Goal: Task Accomplishment & Management: Manage account settings

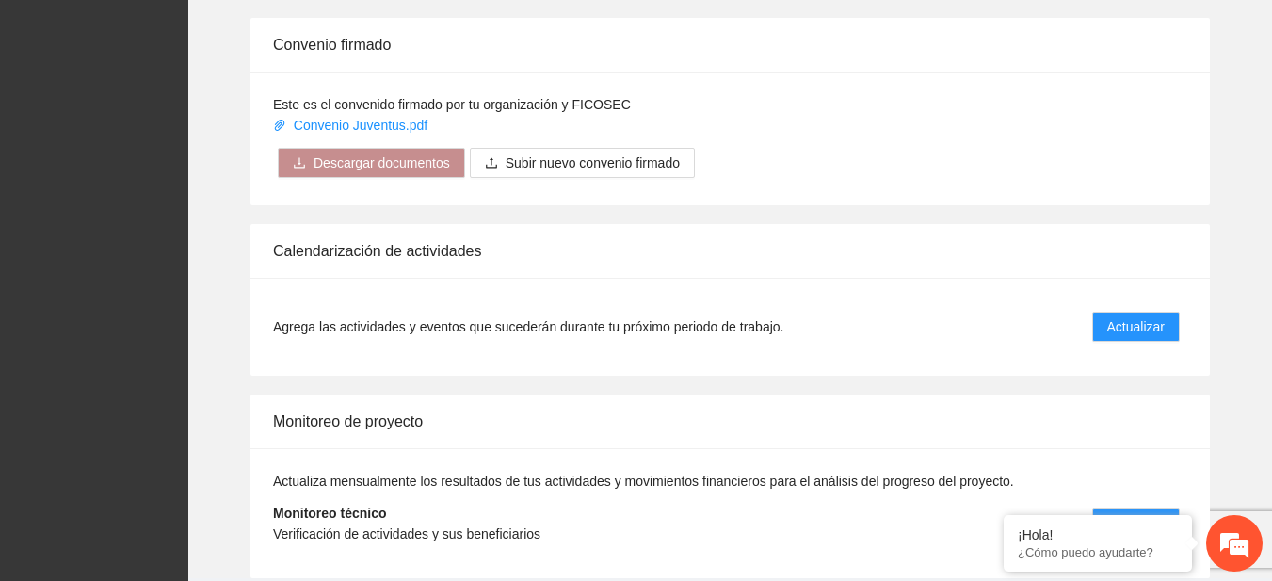
scroll to position [1504, 0]
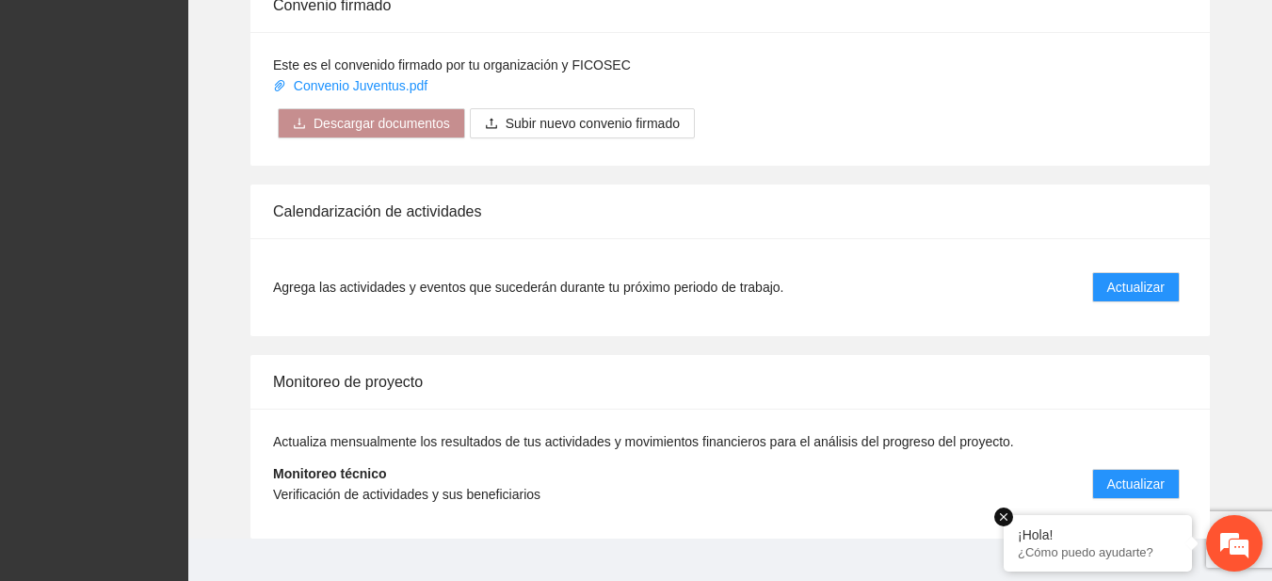
click at [1001, 519] on em at bounding box center [1003, 517] width 19 height 19
click at [1147, 474] on span "Actualizar" at bounding box center [1135, 484] width 57 height 21
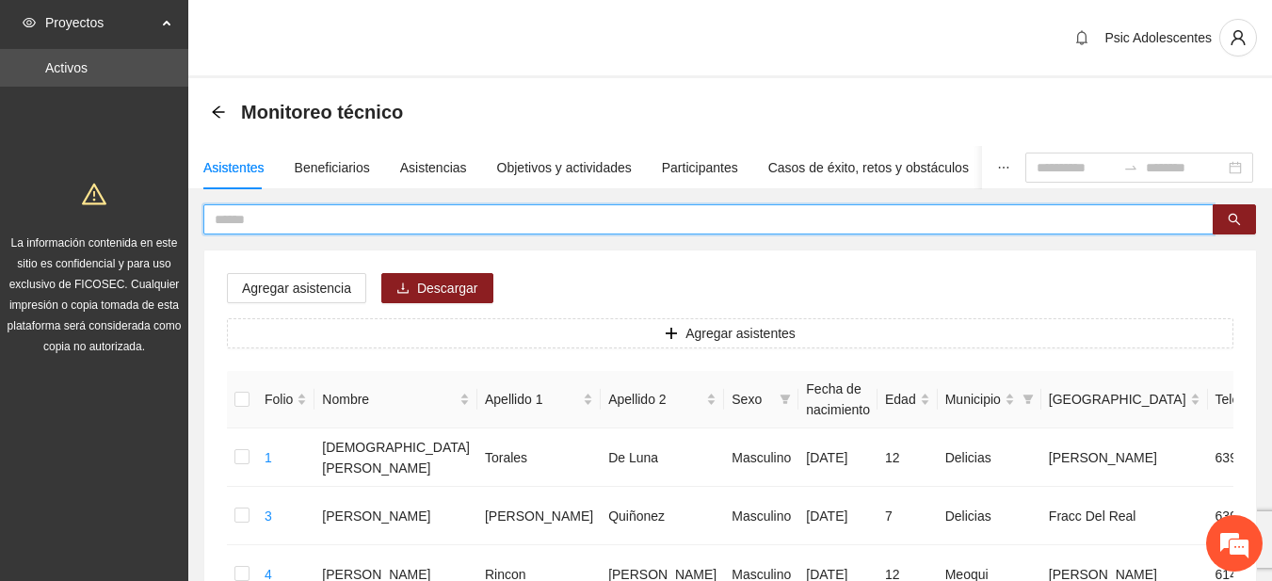
click at [564, 218] on input "text" at bounding box center [701, 219] width 973 height 21
type input "*****"
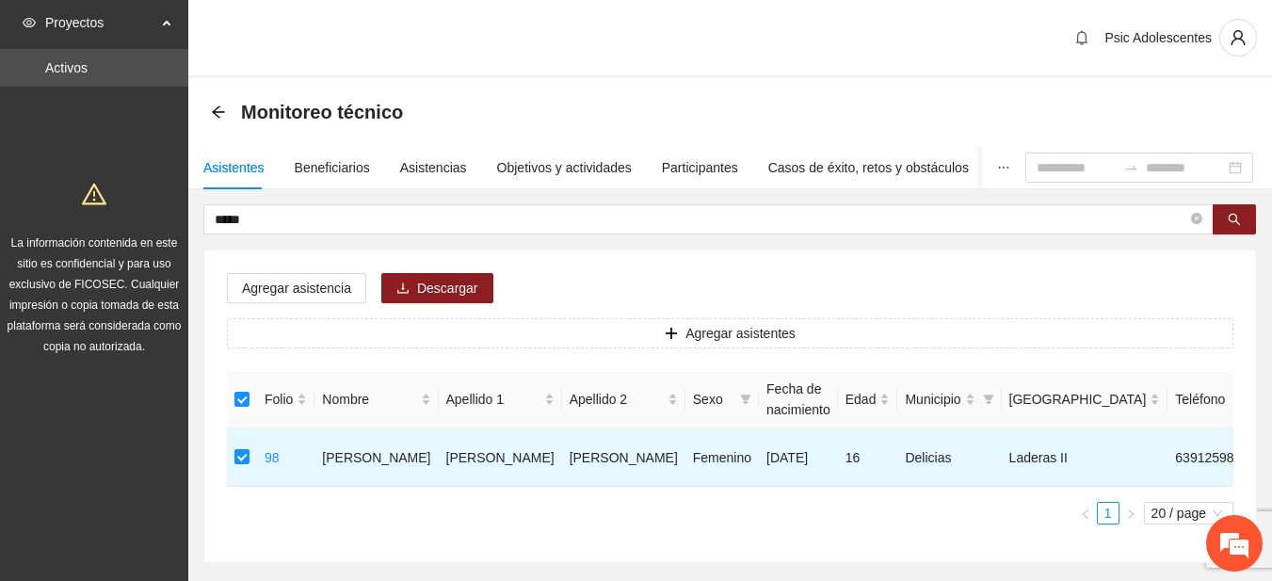
click at [288, 303] on div "Agregar asistencia Descargar Agregar asistentes Folio Nombre Apellido 1 Apellid…" at bounding box center [730, 406] width 1052 height 312
click at [285, 295] on span "Agregar asistencia" at bounding box center [296, 288] width 109 height 21
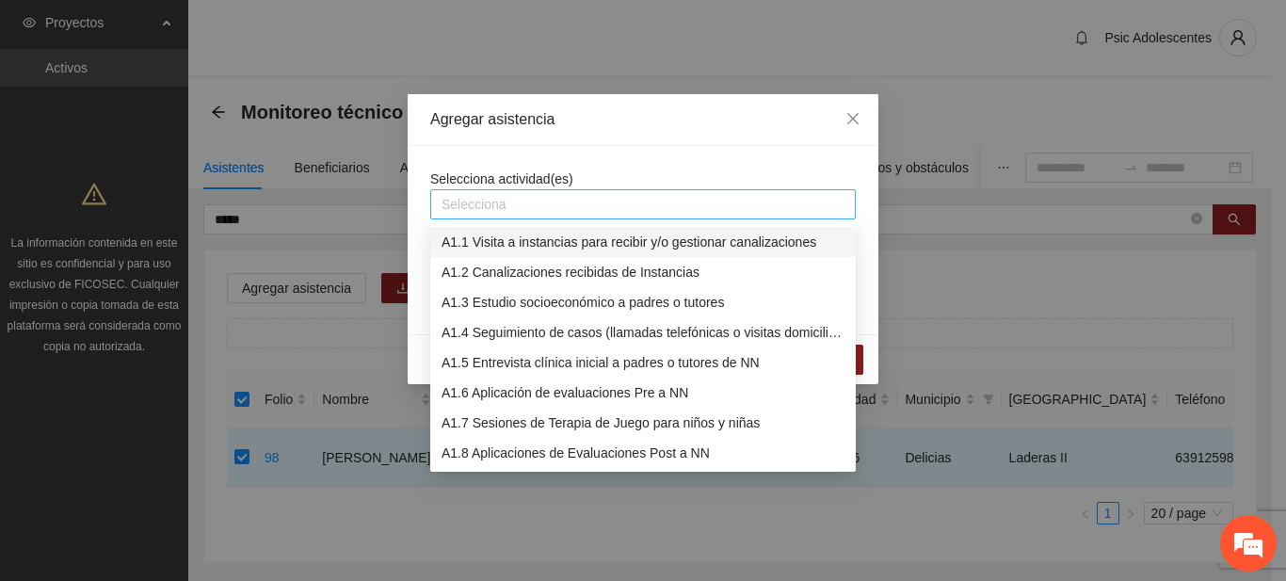
click at [470, 217] on div "Selecciona" at bounding box center [643, 204] width 426 height 30
type input "****"
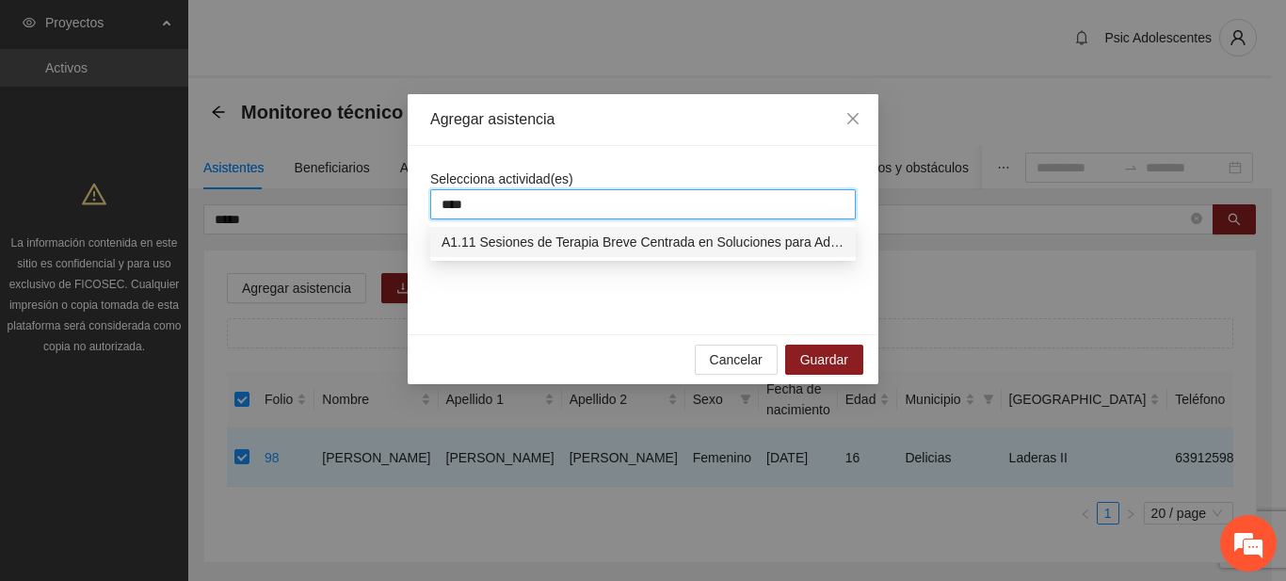
click at [478, 240] on div "A1.11 Sesiones de Terapia Breve Centrada en Soluciones para Adolescentes" at bounding box center [643, 242] width 403 height 21
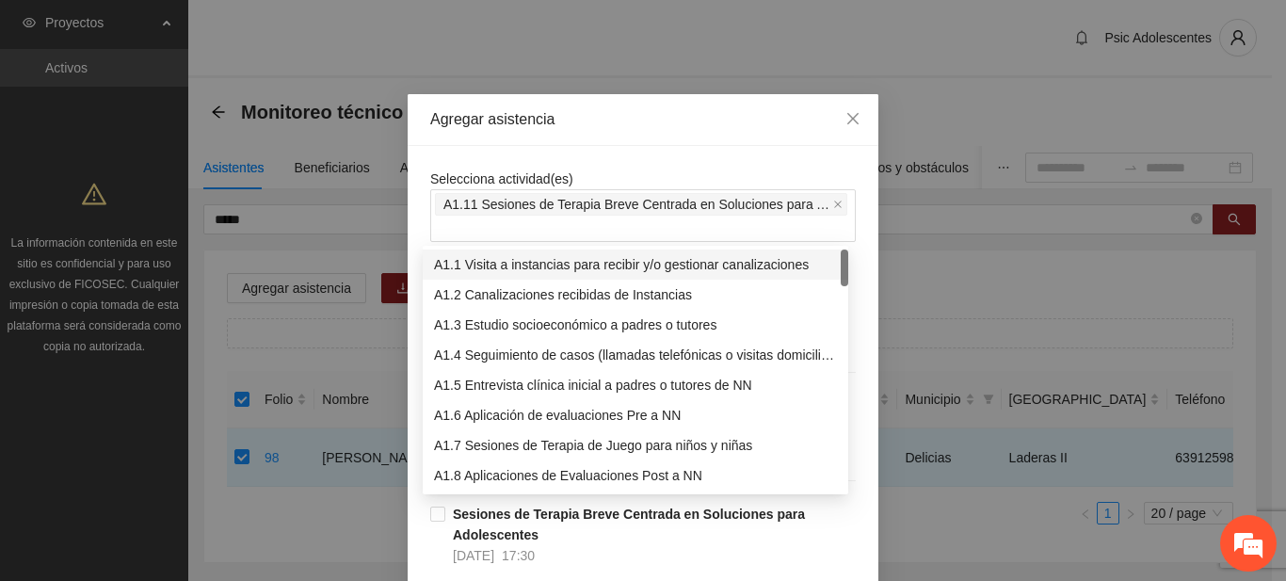
click at [566, 176] on div "Selecciona actividad(es) A1.11 Sesiones de Terapia Breve Centrada en Soluciones…" at bounding box center [643, 205] width 426 height 73
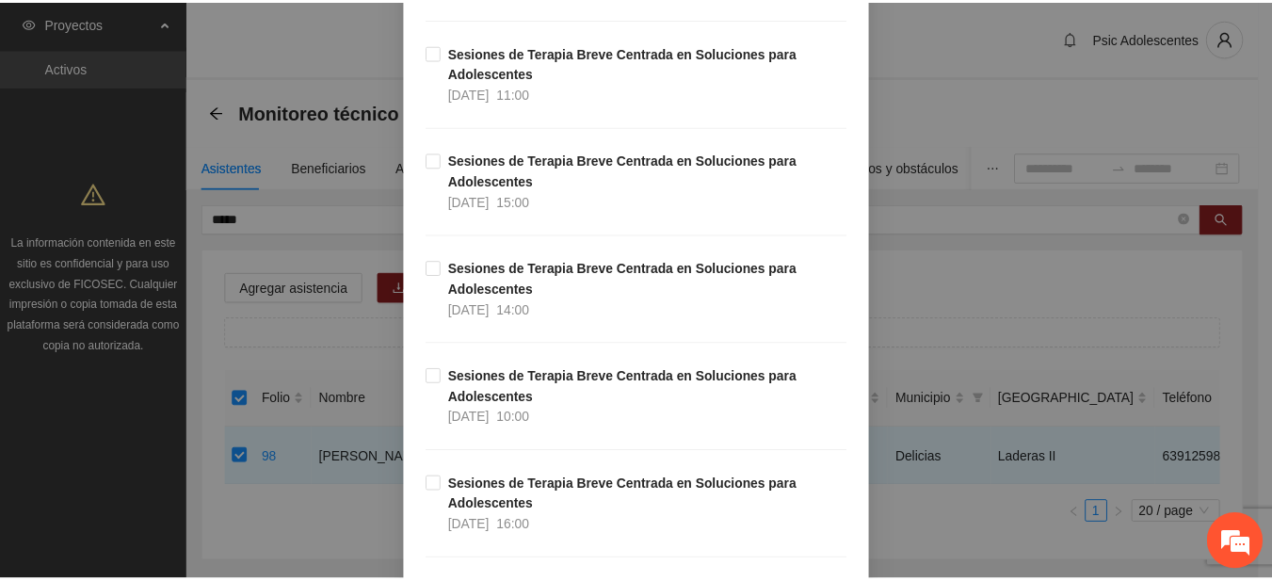
scroll to position [29845, 0]
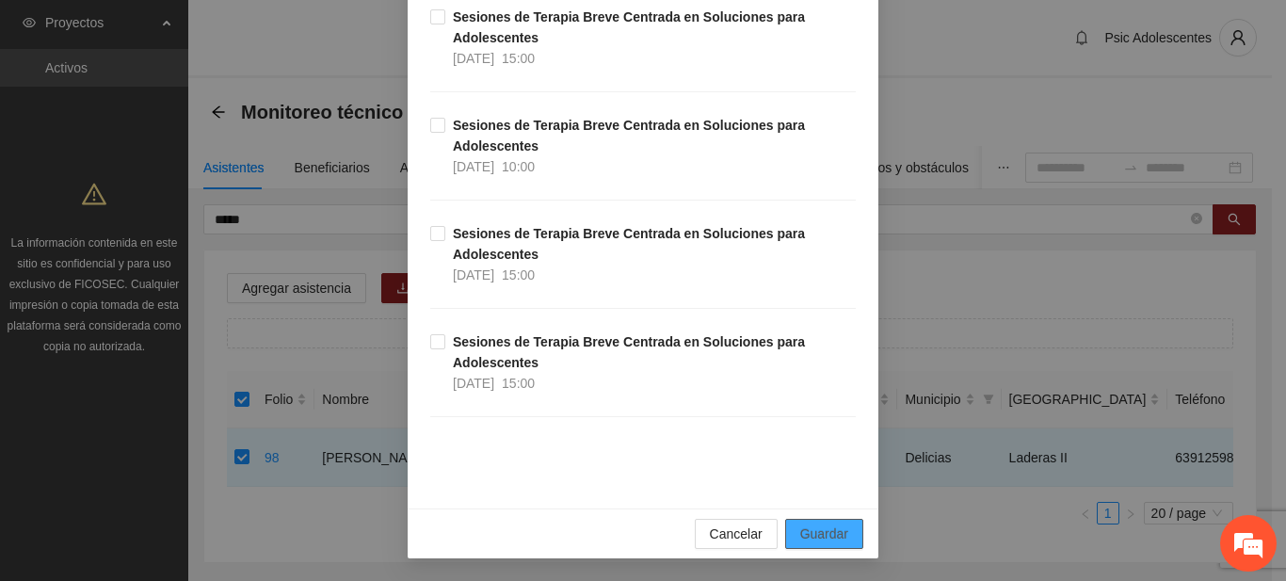
click at [842, 533] on button "Guardar" at bounding box center [824, 534] width 78 height 30
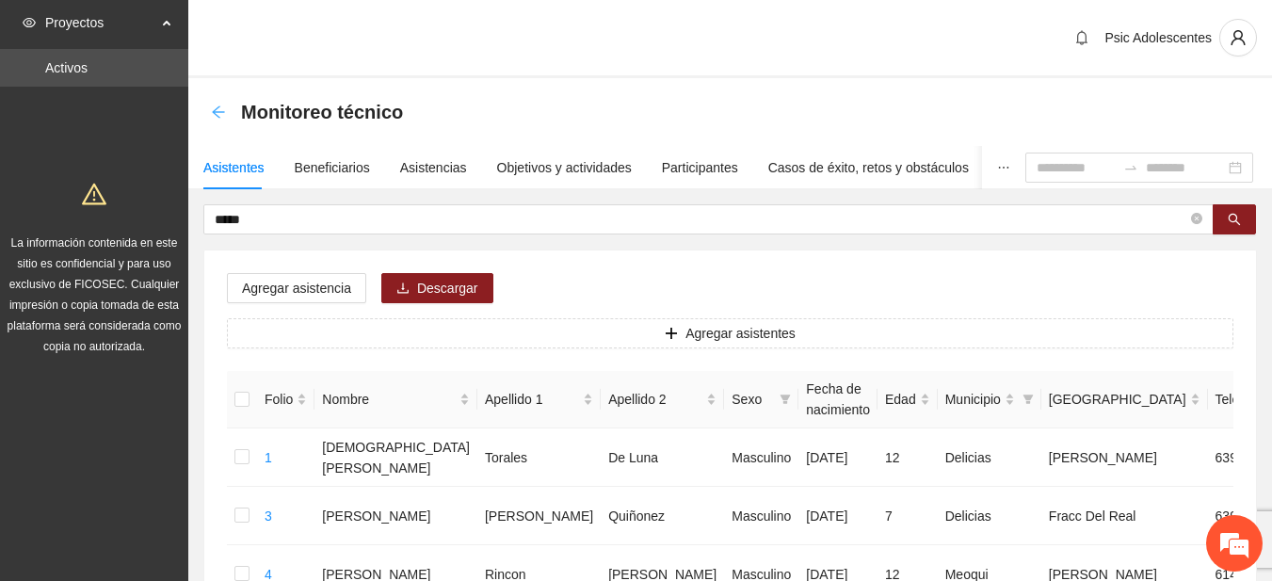
click at [218, 114] on icon "arrow-left" at bounding box center [218, 112] width 15 height 15
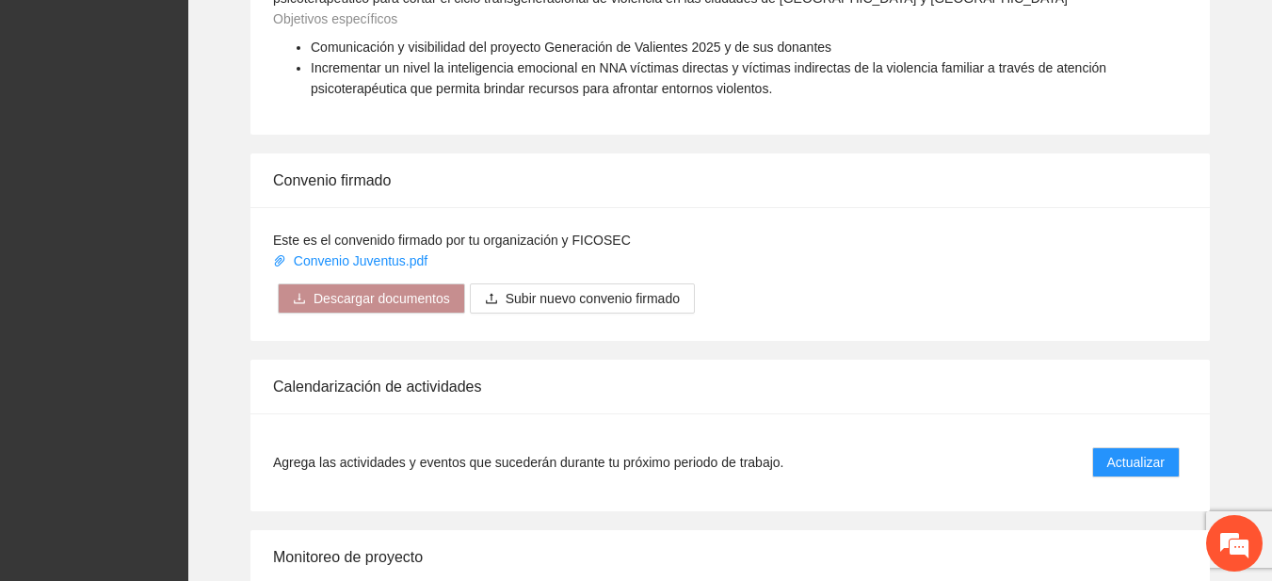
scroll to position [1413, 0]
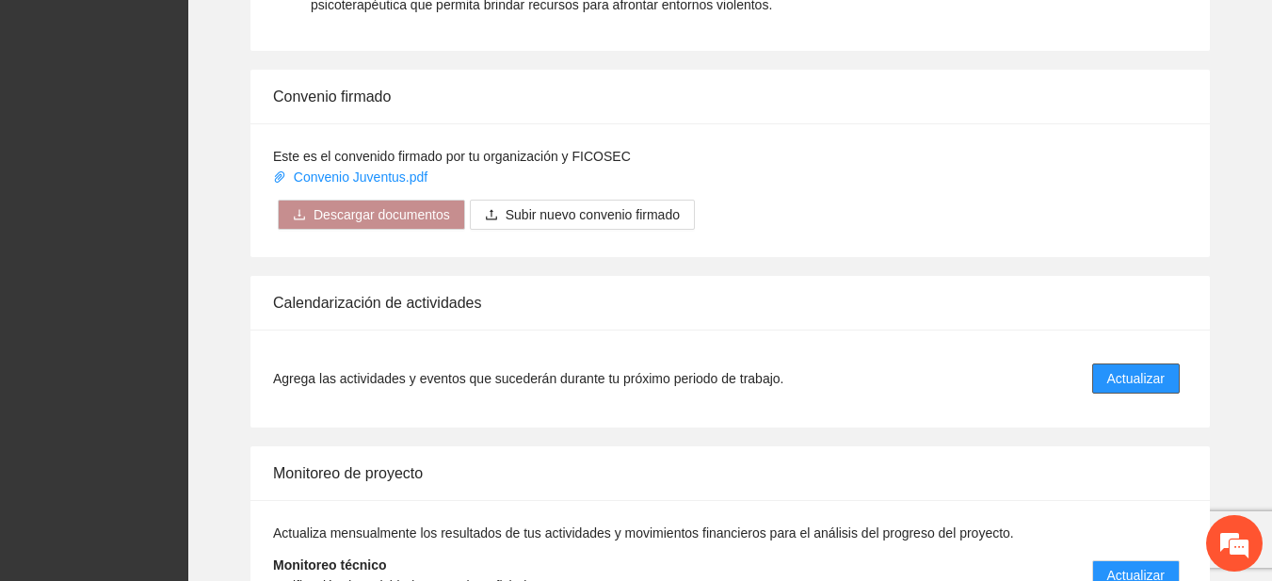
click at [1135, 372] on span "Actualizar" at bounding box center [1135, 378] width 57 height 21
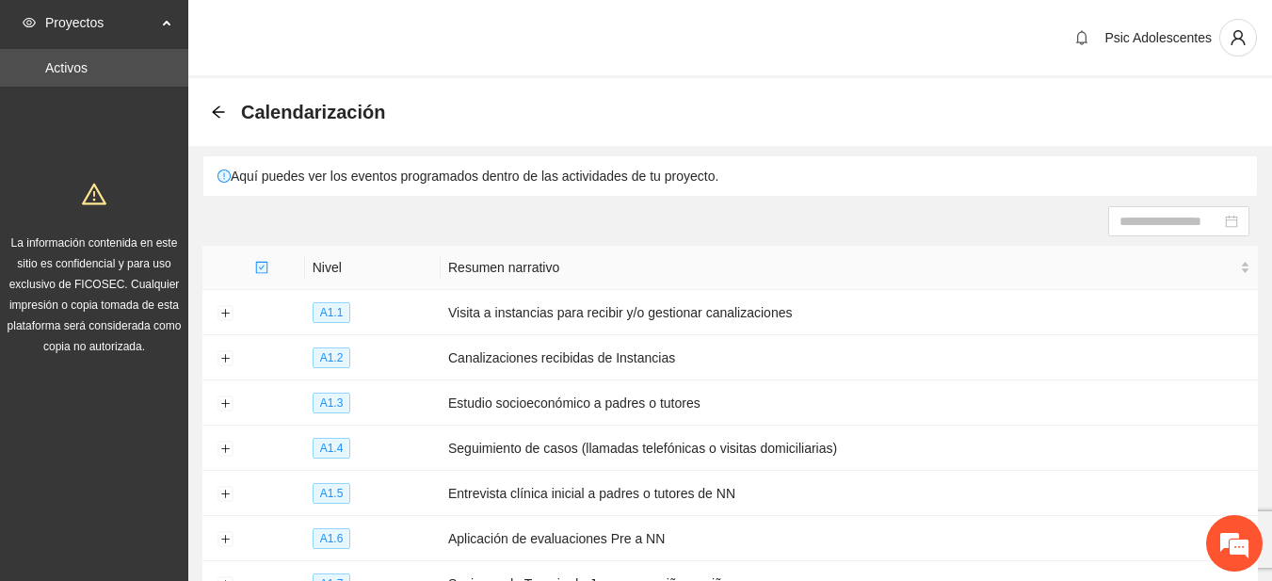
scroll to position [303, 0]
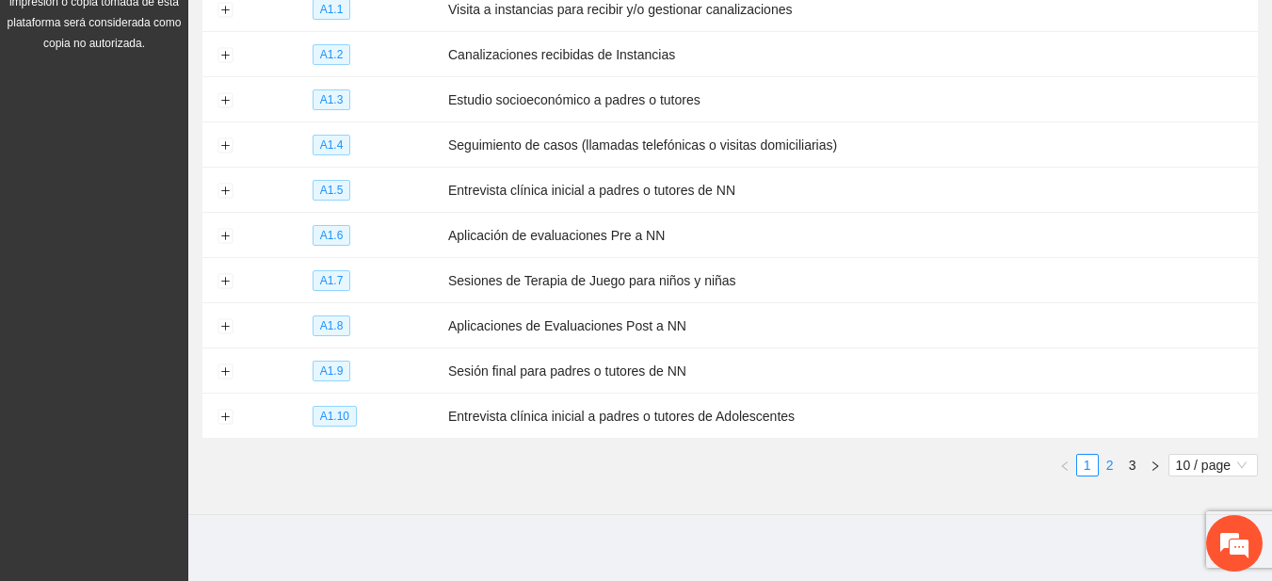
click at [1112, 461] on link "2" at bounding box center [1110, 465] width 21 height 21
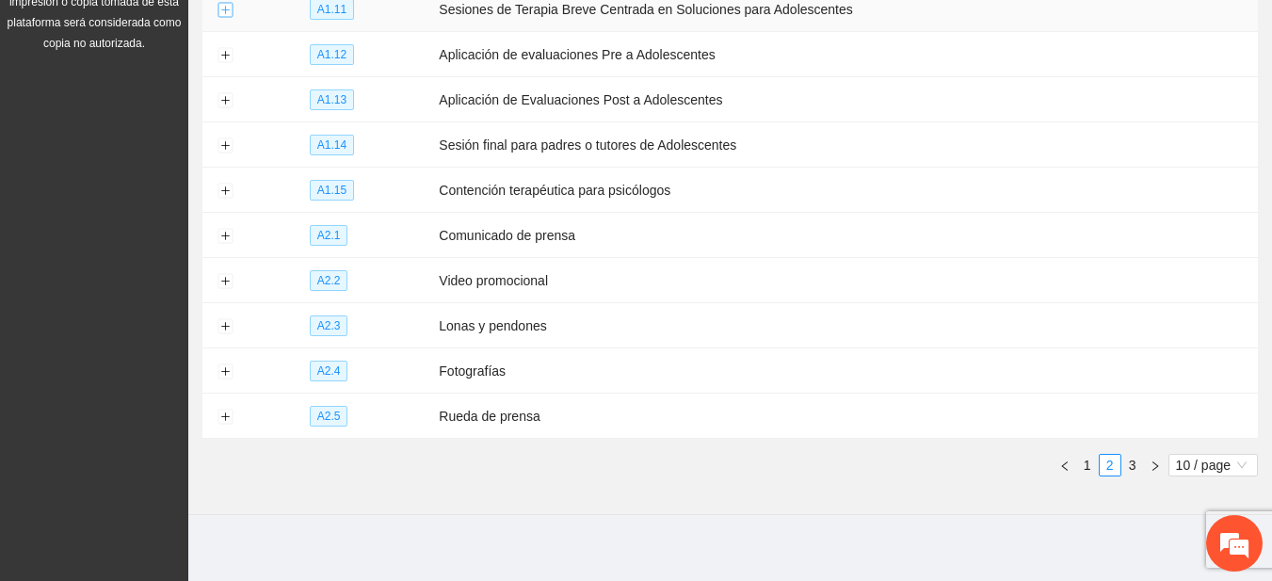
click at [230, 15] on button "Expand row" at bounding box center [225, 10] width 15 height 15
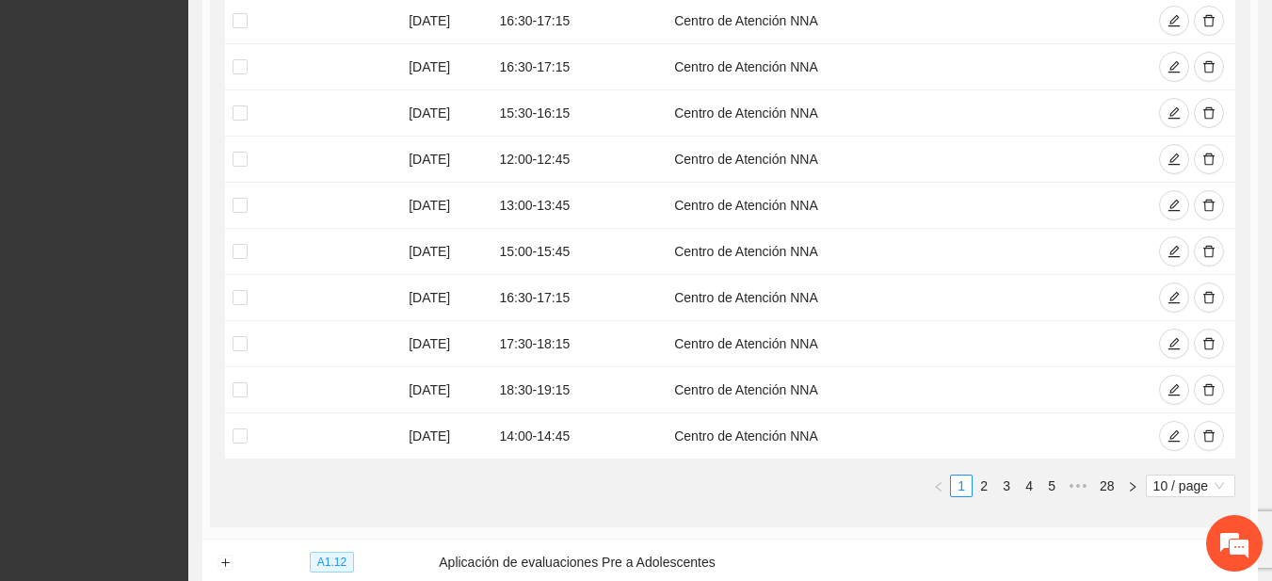
scroll to position [467, 0]
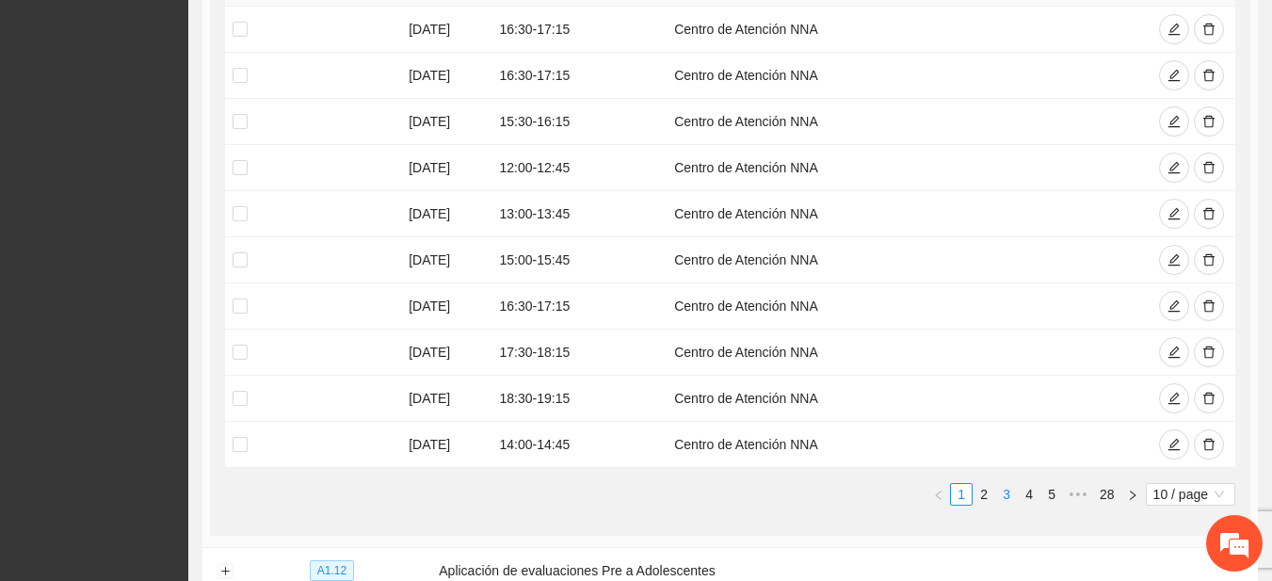
click at [1005, 494] on link "3" at bounding box center [1006, 494] width 21 height 21
click at [1025, 494] on link "4" at bounding box center [1029, 494] width 21 height 21
click at [1203, 173] on span "delete" at bounding box center [1209, 168] width 13 height 15
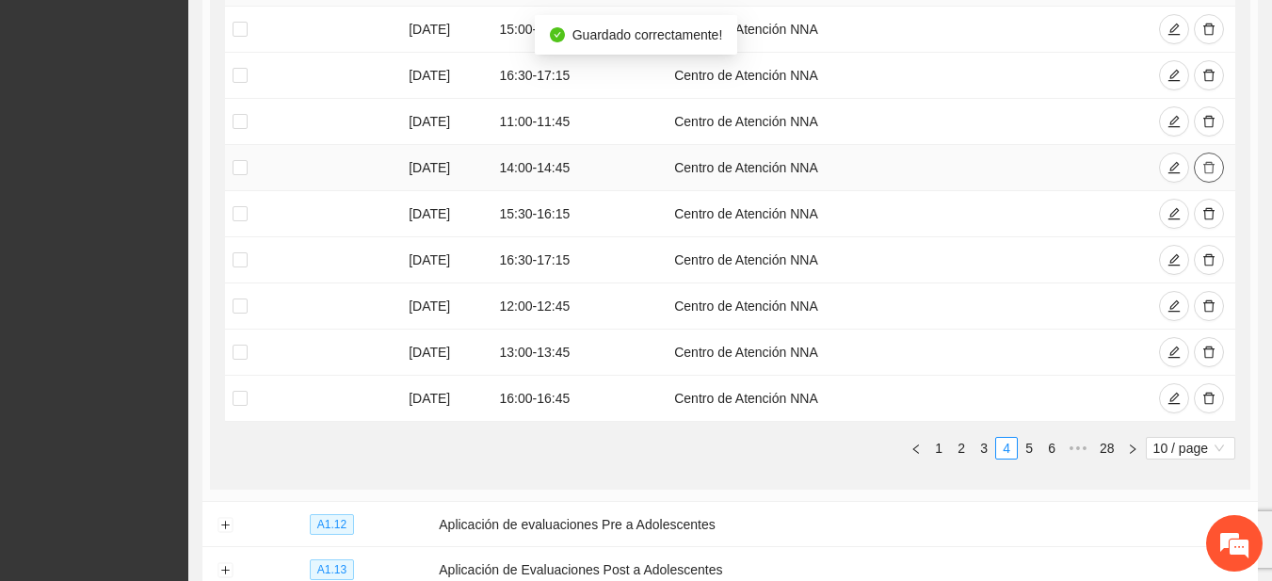
click at [1203, 173] on span "delete" at bounding box center [1209, 168] width 13 height 15
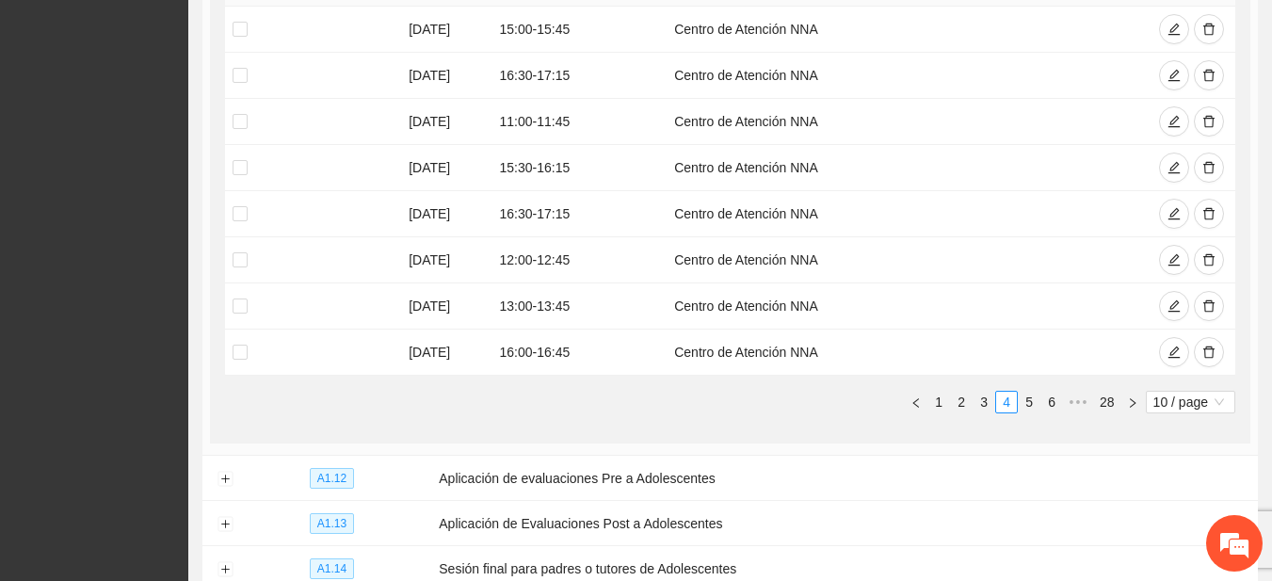
scroll to position [0, 0]
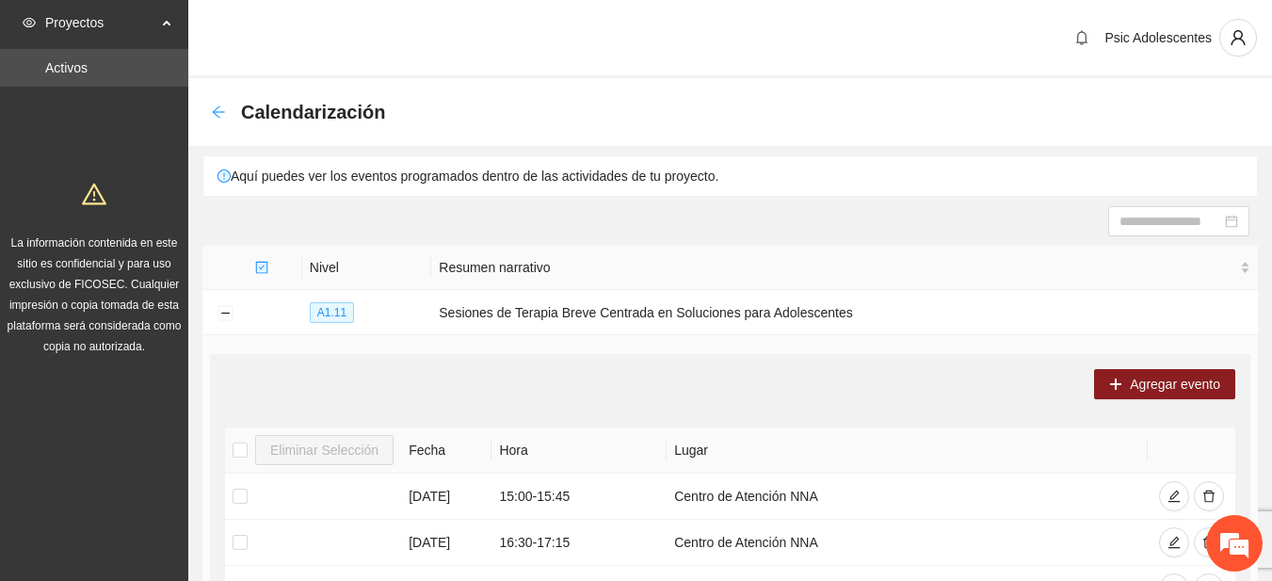
click at [217, 107] on icon "arrow-left" at bounding box center [218, 112] width 15 height 15
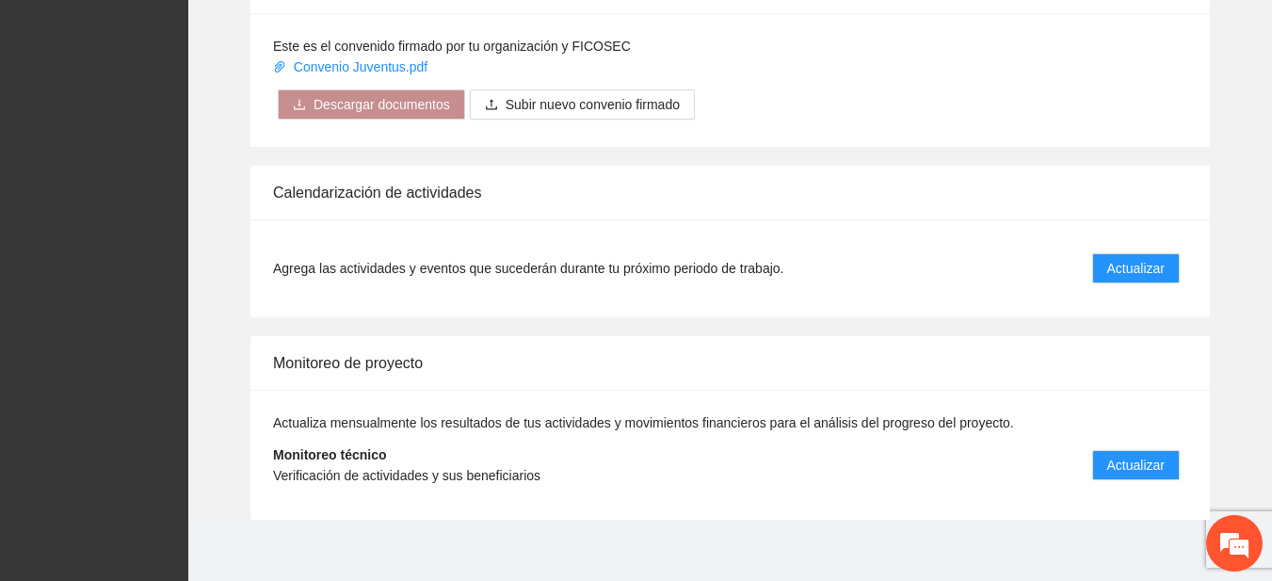
scroll to position [1533, 0]
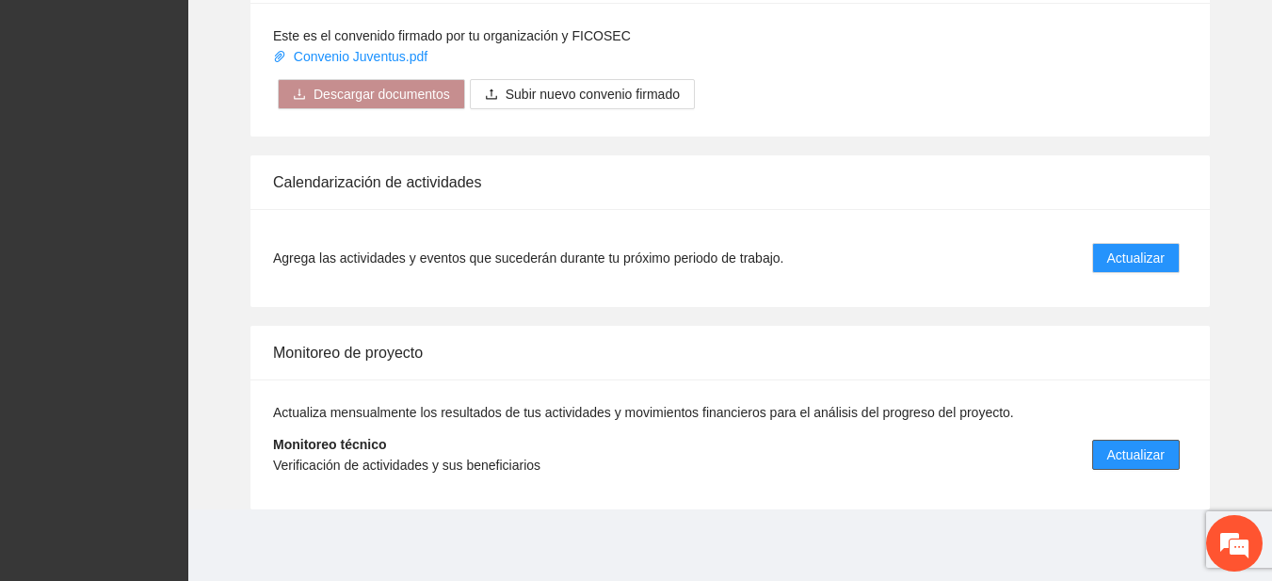
click at [1099, 454] on button "Actualizar" at bounding box center [1136, 455] width 88 height 30
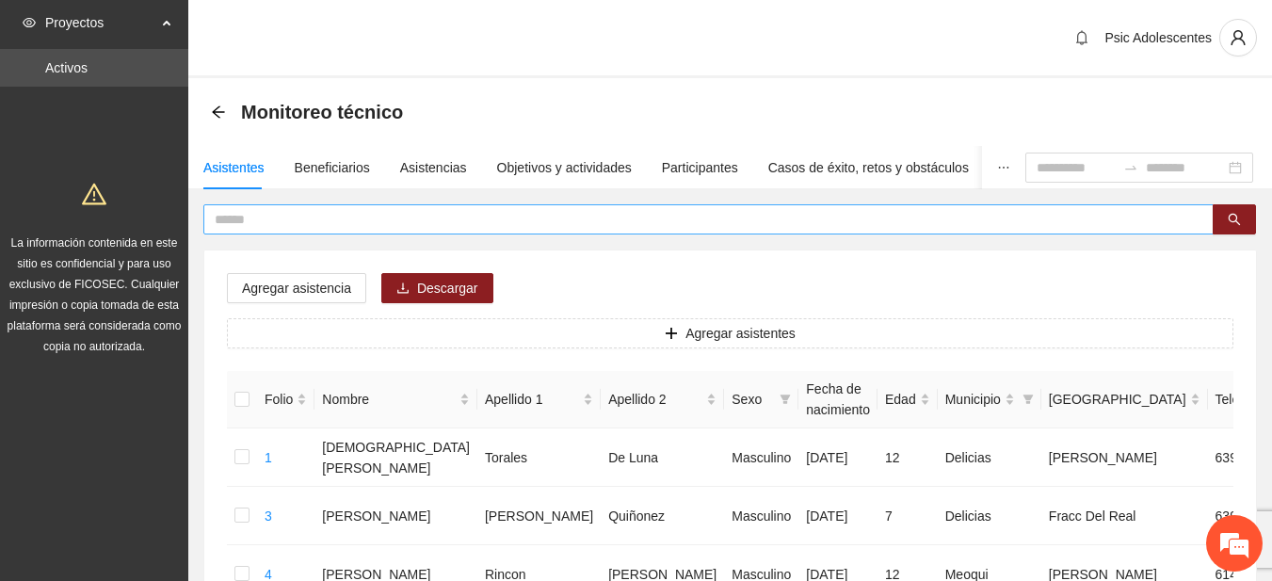
click at [347, 218] on input "text" at bounding box center [701, 219] width 973 height 21
click at [342, 224] on input "text" at bounding box center [701, 219] width 973 height 21
type input "**********"
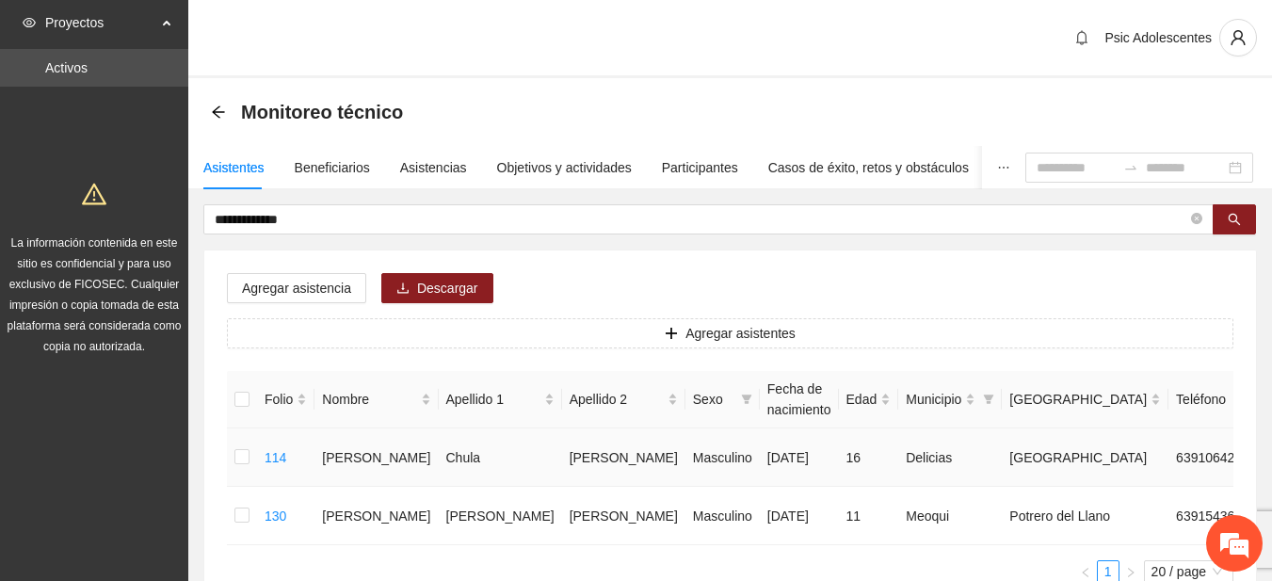
click at [251, 460] on td at bounding box center [242, 457] width 30 height 58
click at [233, 459] on td at bounding box center [242, 457] width 30 height 58
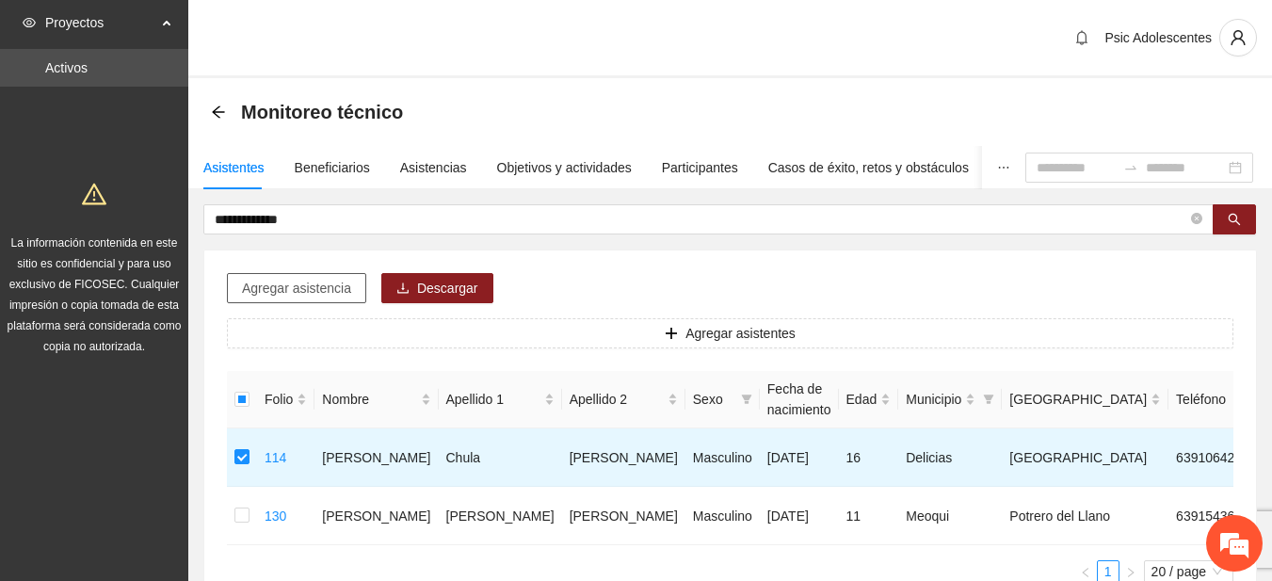
click at [291, 289] on span "Agregar asistencia" at bounding box center [296, 288] width 109 height 21
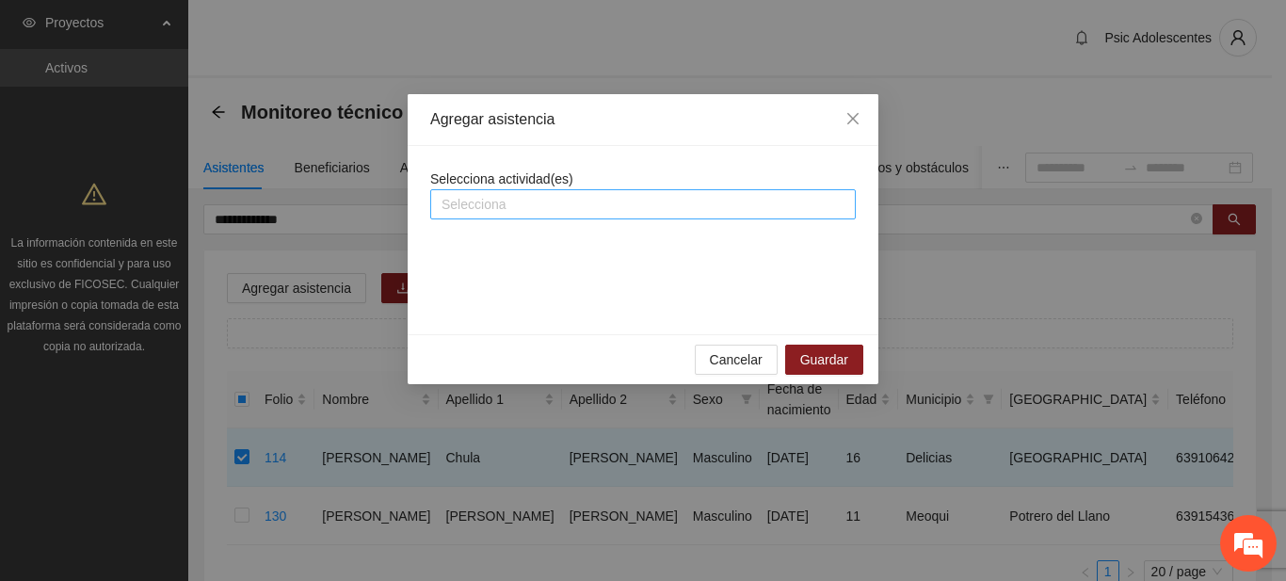
click at [460, 211] on div at bounding box center [643, 204] width 416 height 23
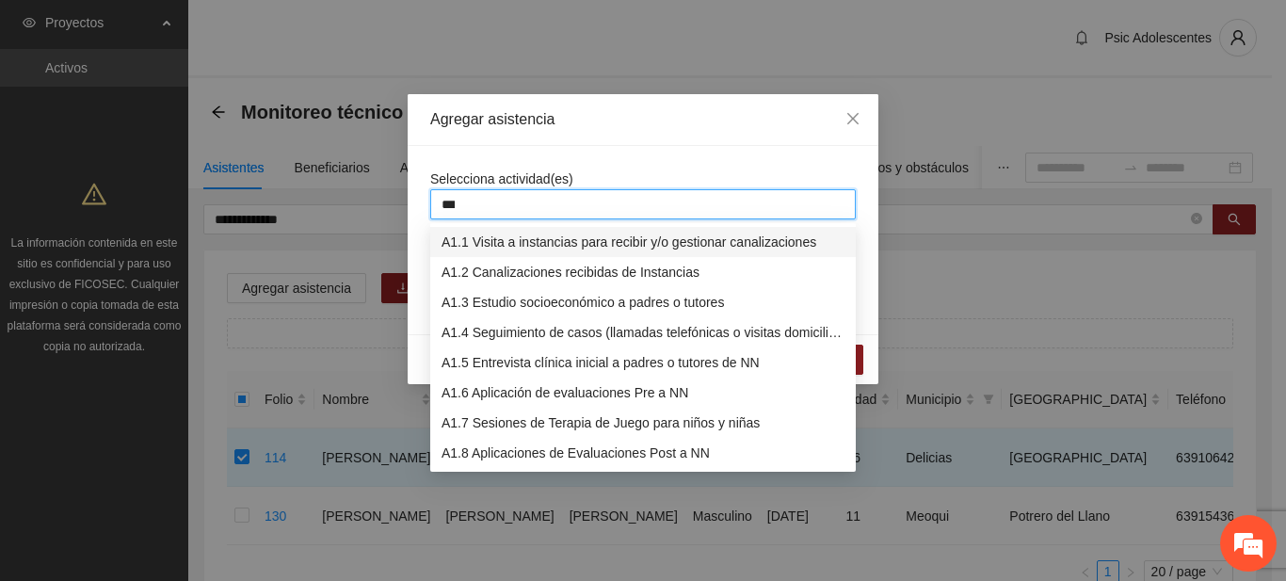
type input "****"
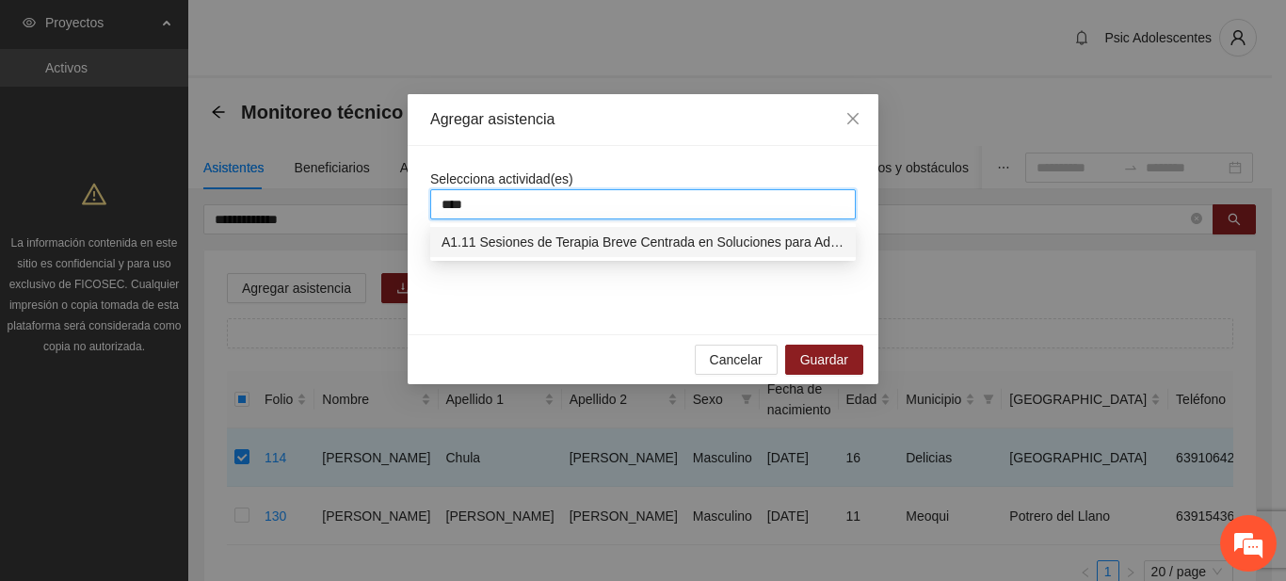
click at [482, 248] on div "A1.11 Sesiones de Terapia Breve Centrada en Soluciones para Adolescentes" at bounding box center [643, 242] width 403 height 21
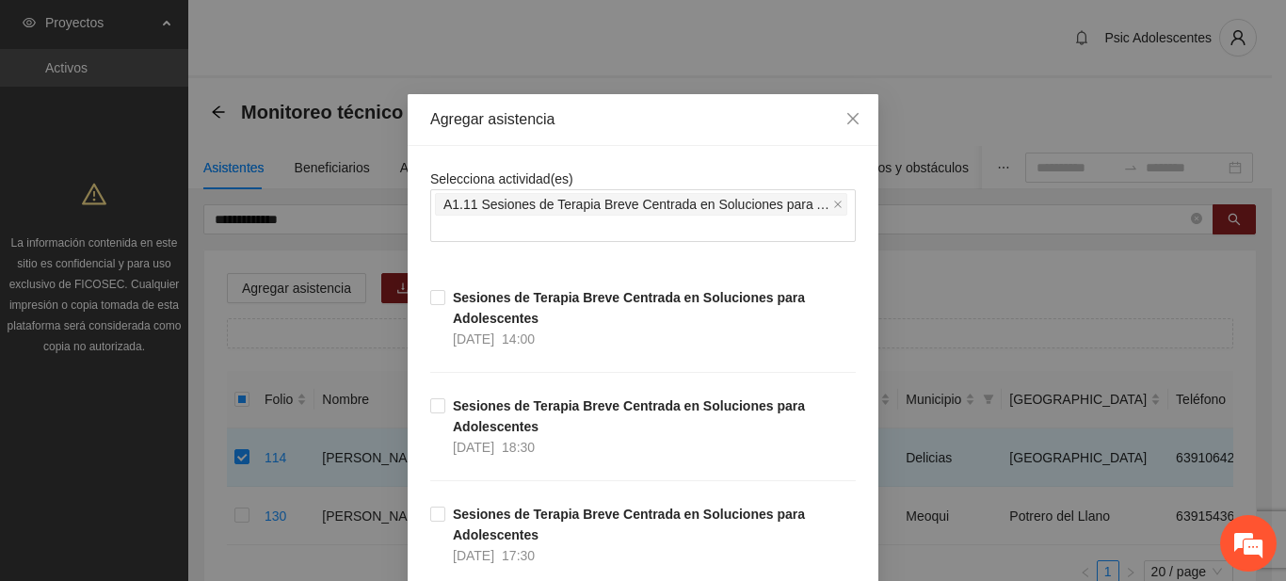
click at [656, 94] on div "Agregar asistencia" at bounding box center [643, 120] width 471 height 52
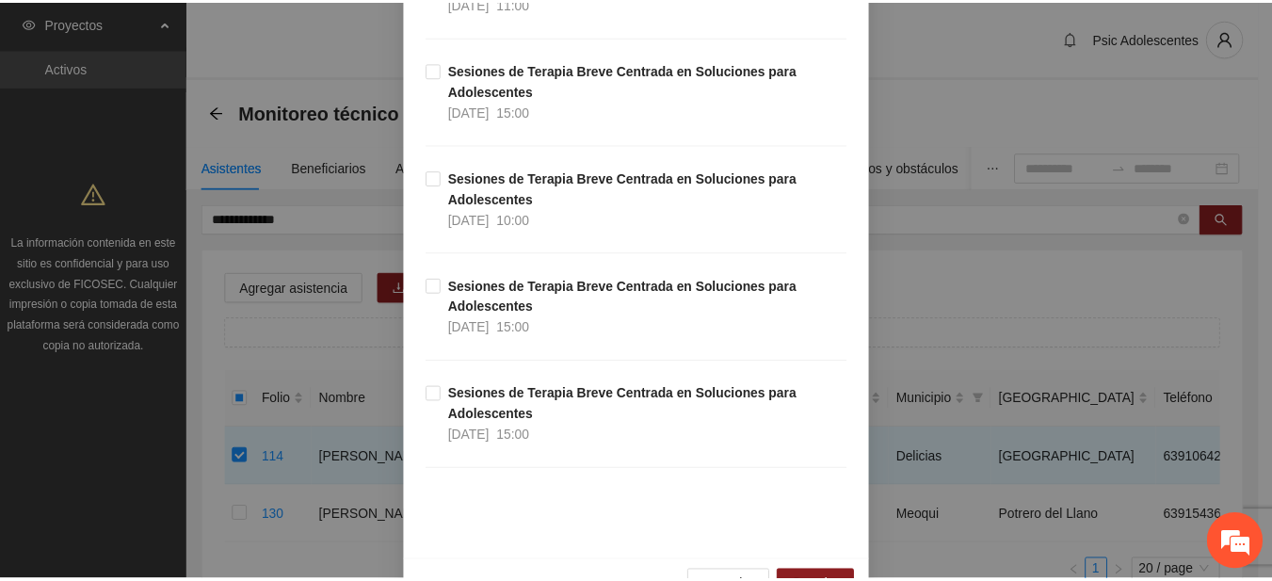
scroll to position [29628, 0]
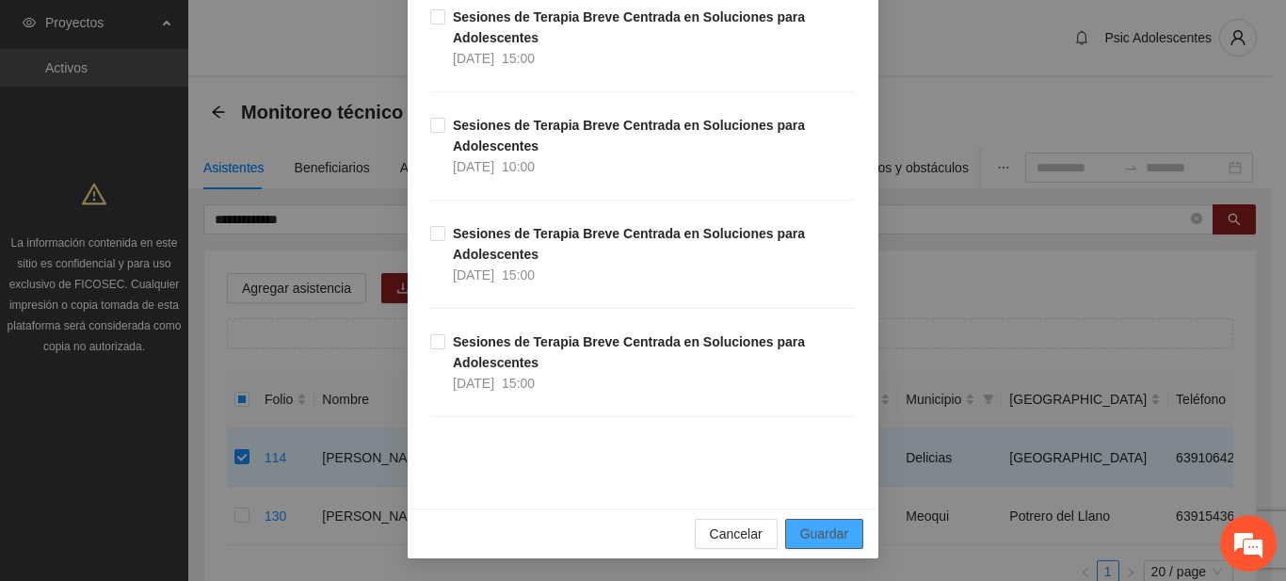
click at [817, 521] on button "Guardar" at bounding box center [824, 534] width 78 height 30
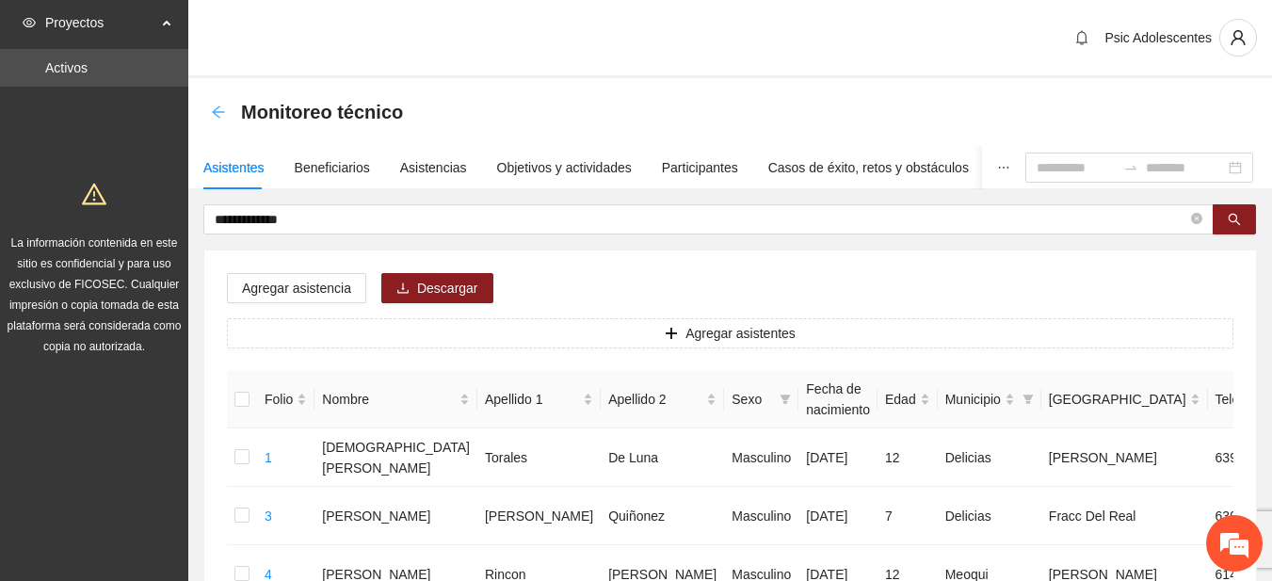
click at [216, 113] on icon "arrow-left" at bounding box center [218, 112] width 15 height 15
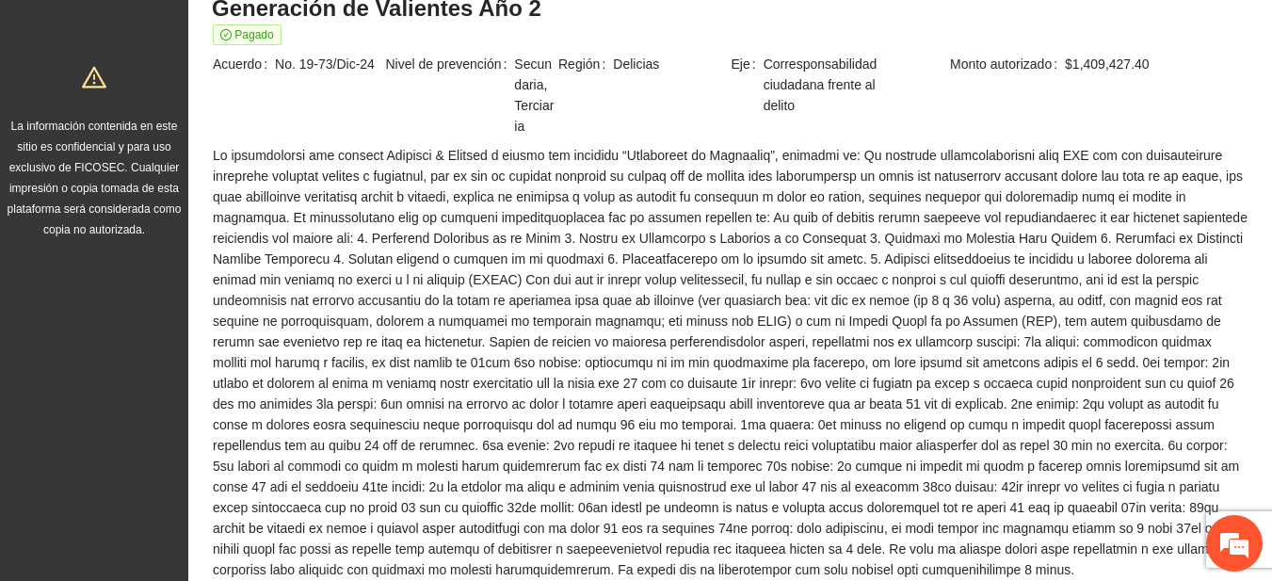
scroll to position [8, 0]
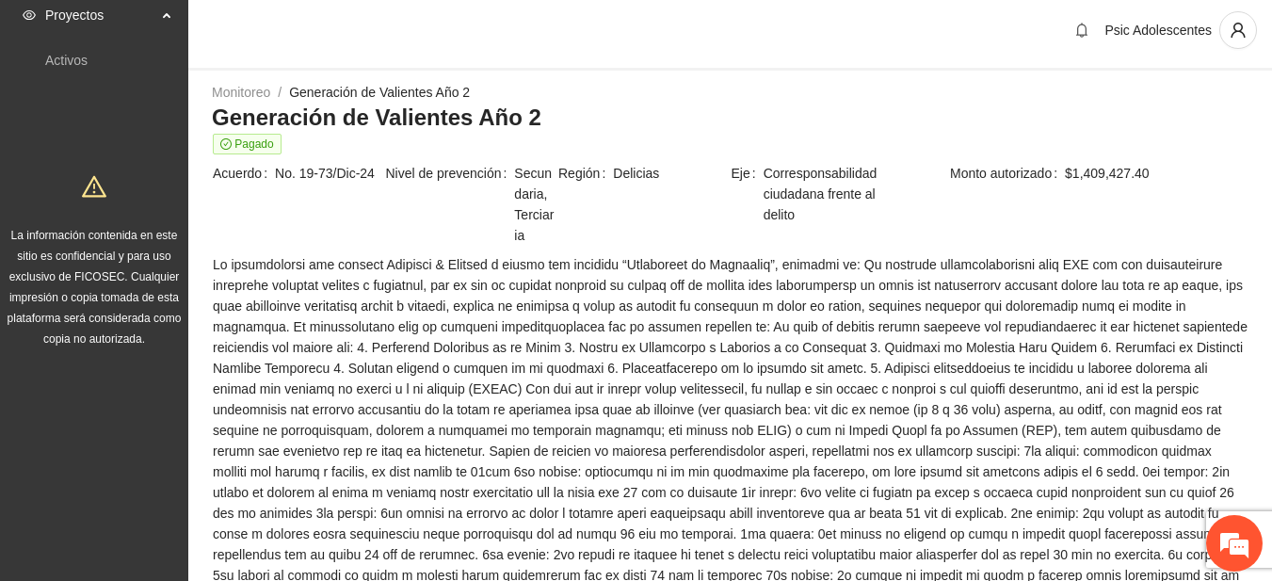
click at [903, 115] on h3 "Generación de Valientes Año 2" at bounding box center [730, 118] width 1037 height 30
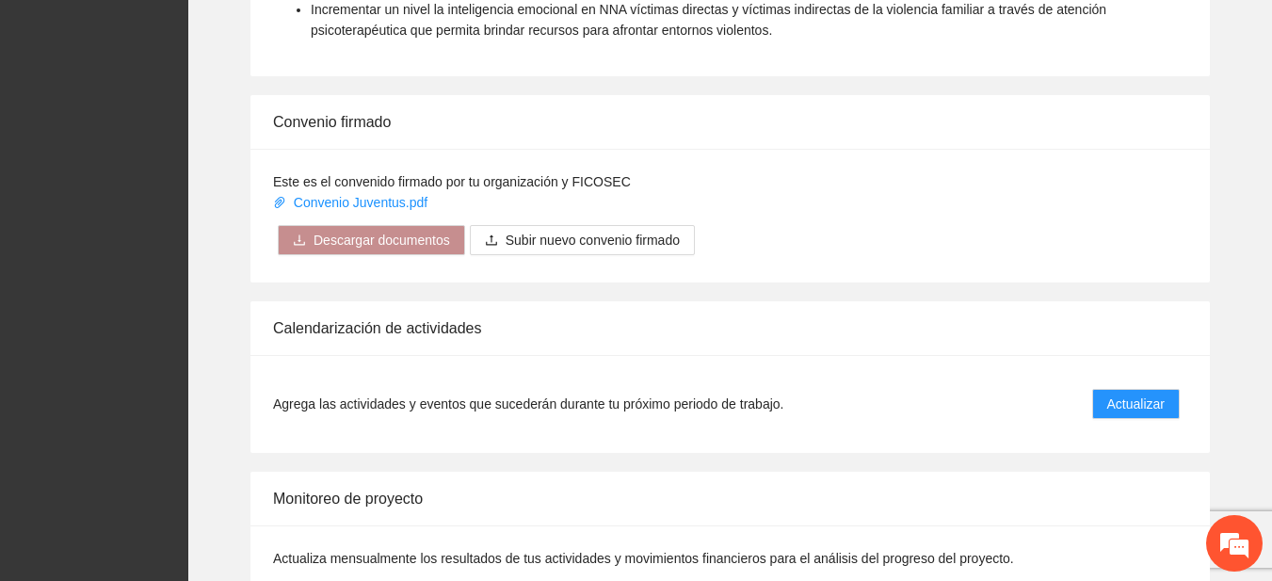
scroll to position [1467, 0]
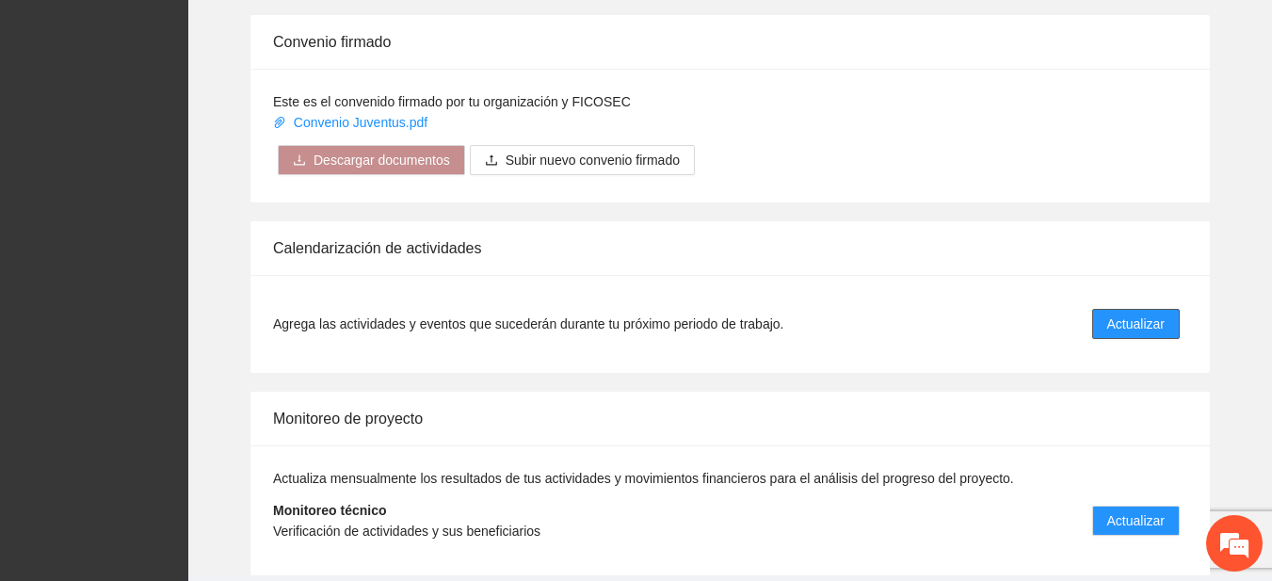
click at [1115, 331] on span "Actualizar" at bounding box center [1135, 324] width 57 height 21
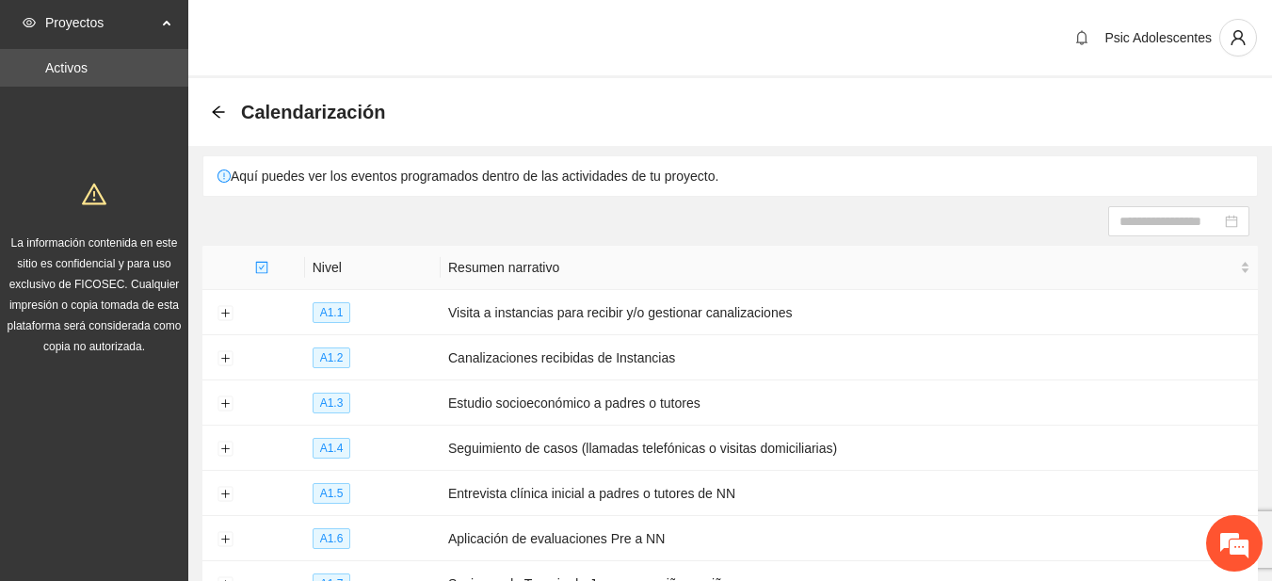
scroll to position [303, 0]
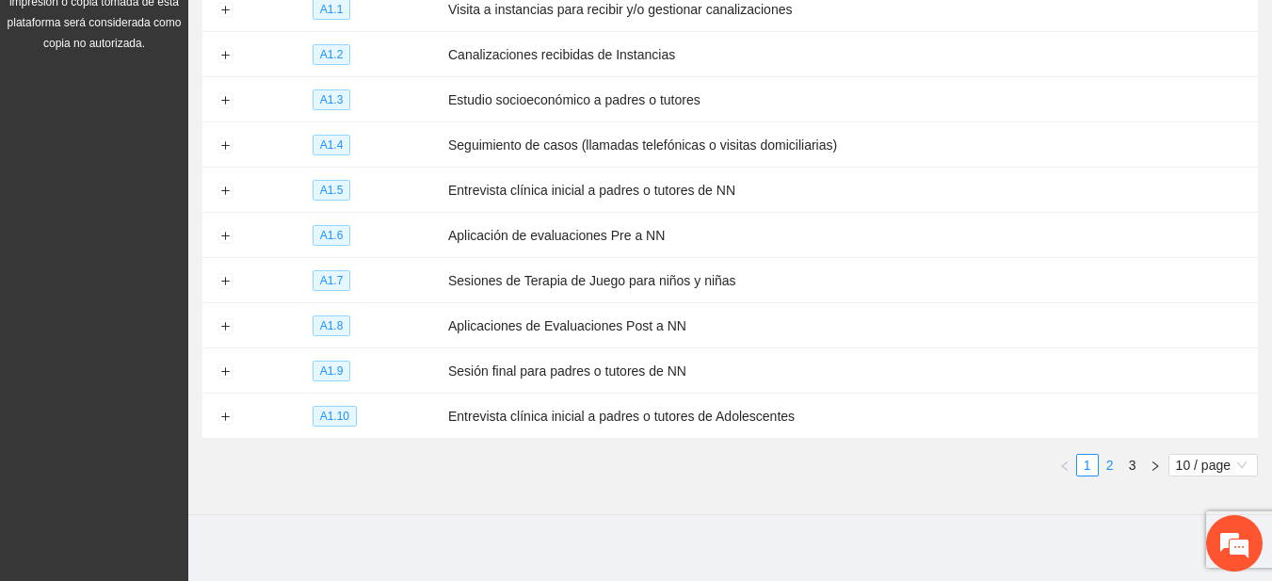
click at [1106, 459] on link "2" at bounding box center [1110, 465] width 21 height 21
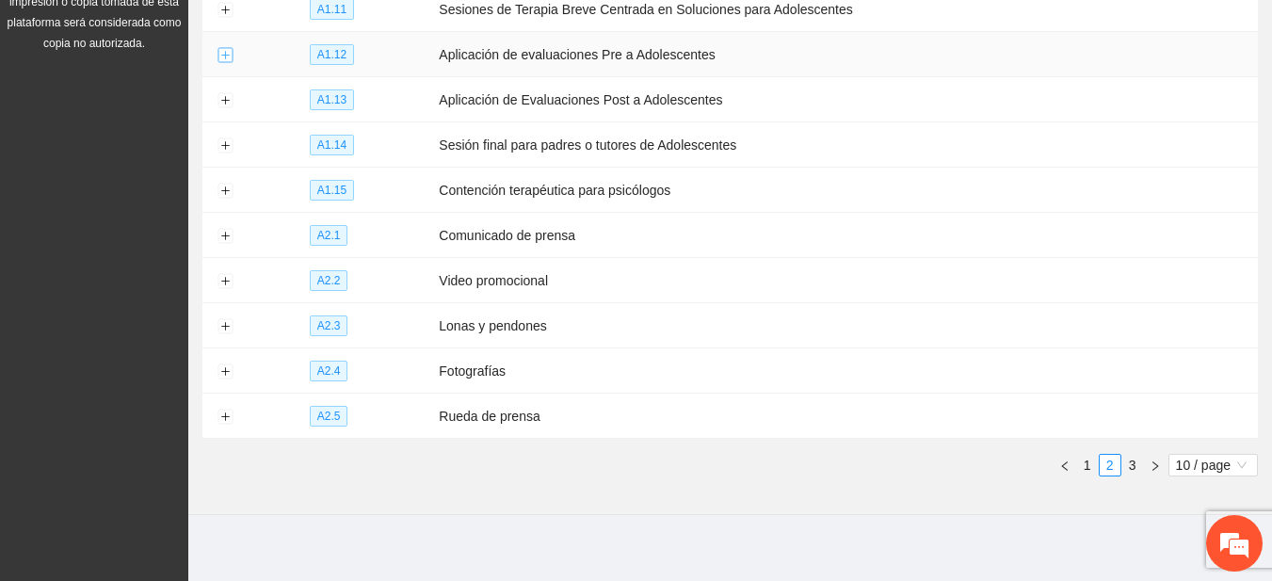
click at [233, 59] on button "Expand row" at bounding box center [225, 55] width 15 height 15
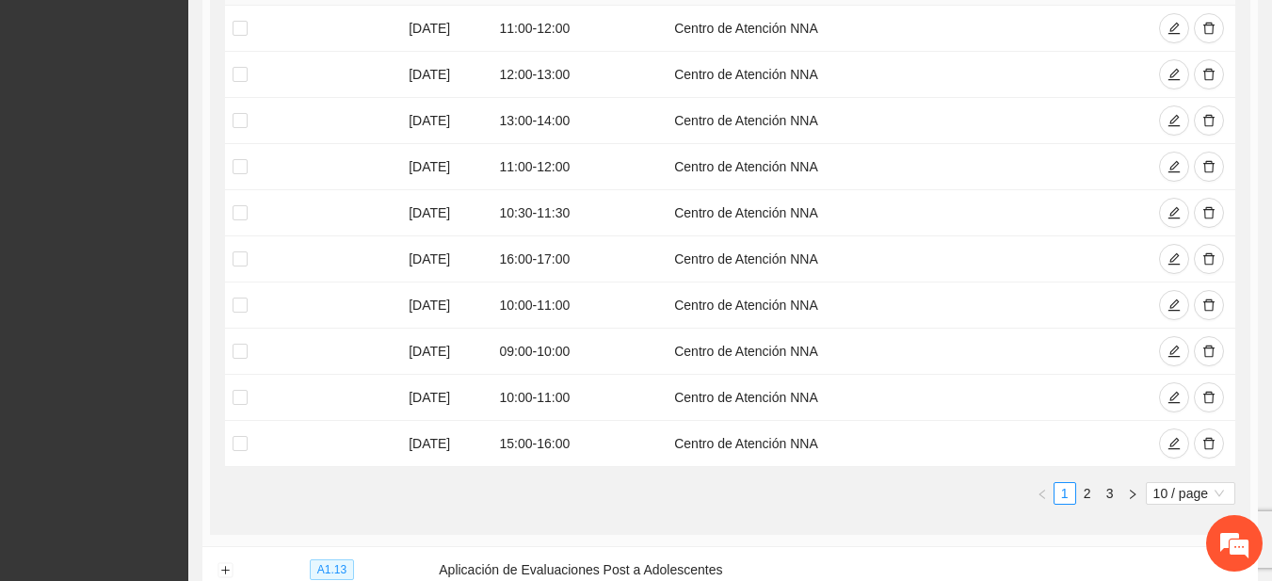
scroll to position [0, 0]
